Goal: Register for event/course

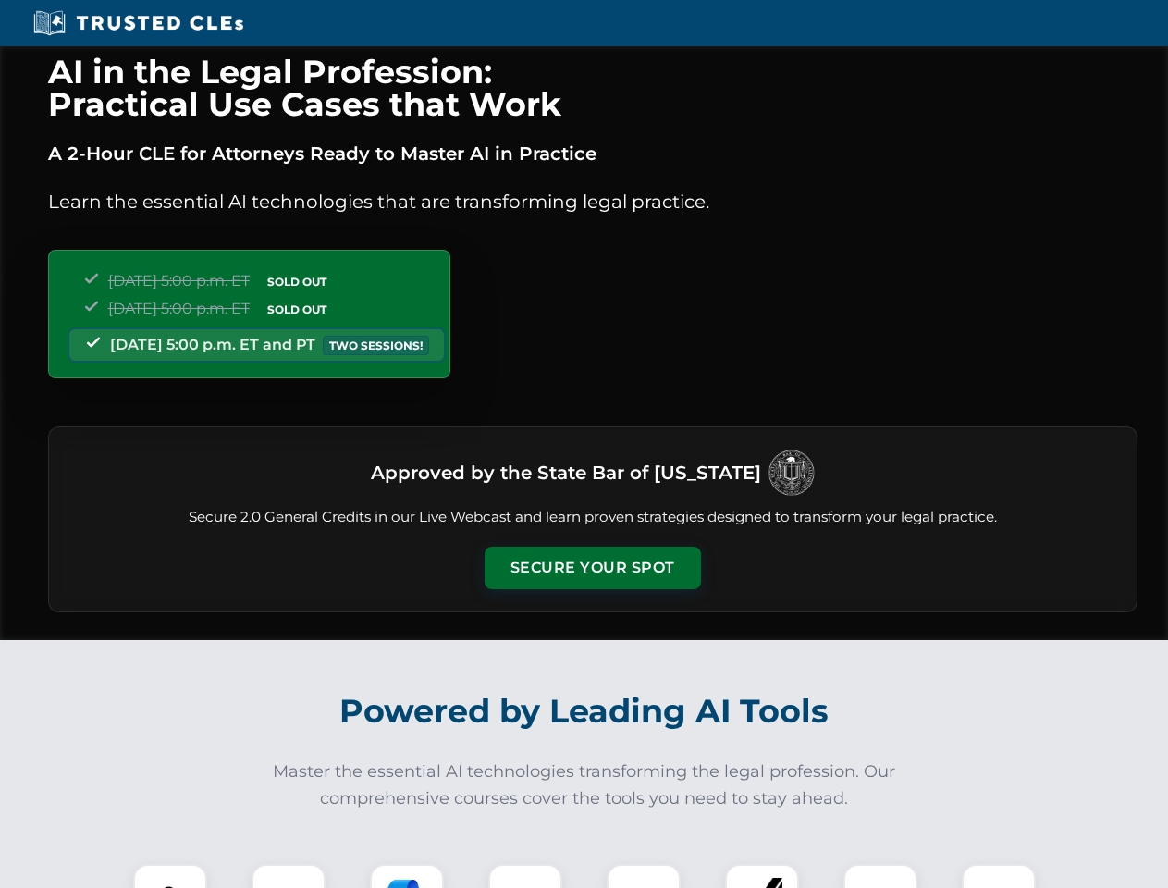
click at [592, 568] on button "Secure Your Spot" at bounding box center [593, 567] width 216 height 43
click at [170, 876] on img at bounding box center [170, 901] width 54 height 54
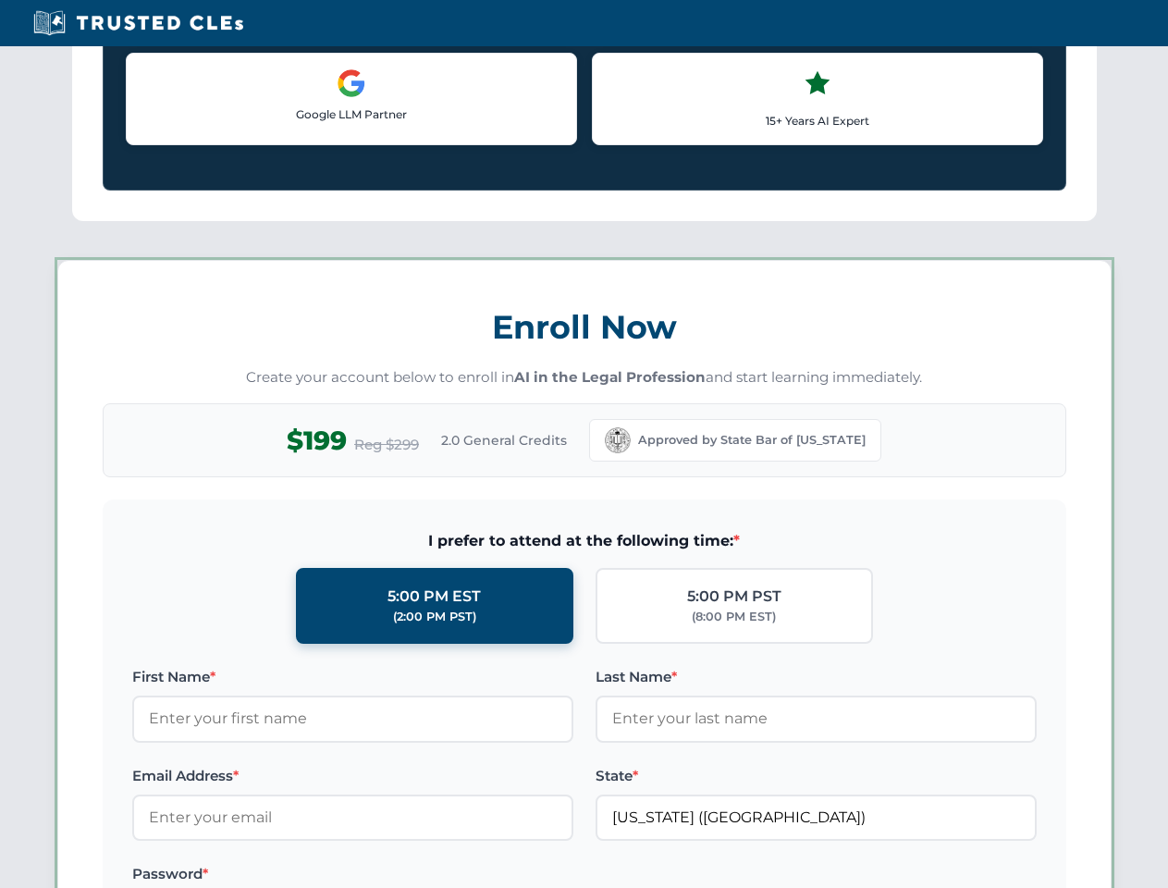
click at [407, 876] on label "Password *" at bounding box center [352, 874] width 441 height 22
